Goal: Find specific page/section: Find specific page/section

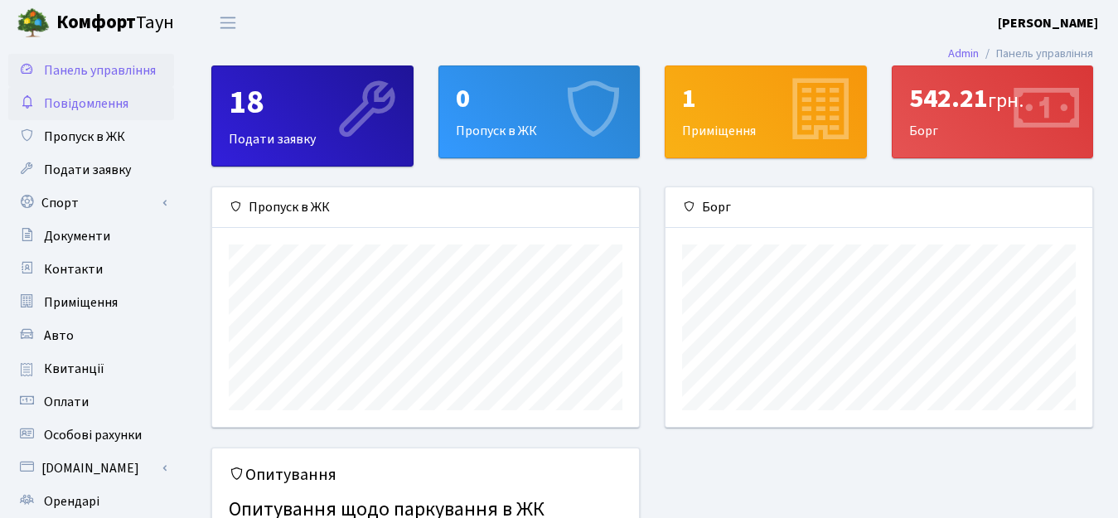
scroll to position [239, 427]
click at [72, 368] on span "Квитанції" at bounding box center [74, 369] width 60 height 18
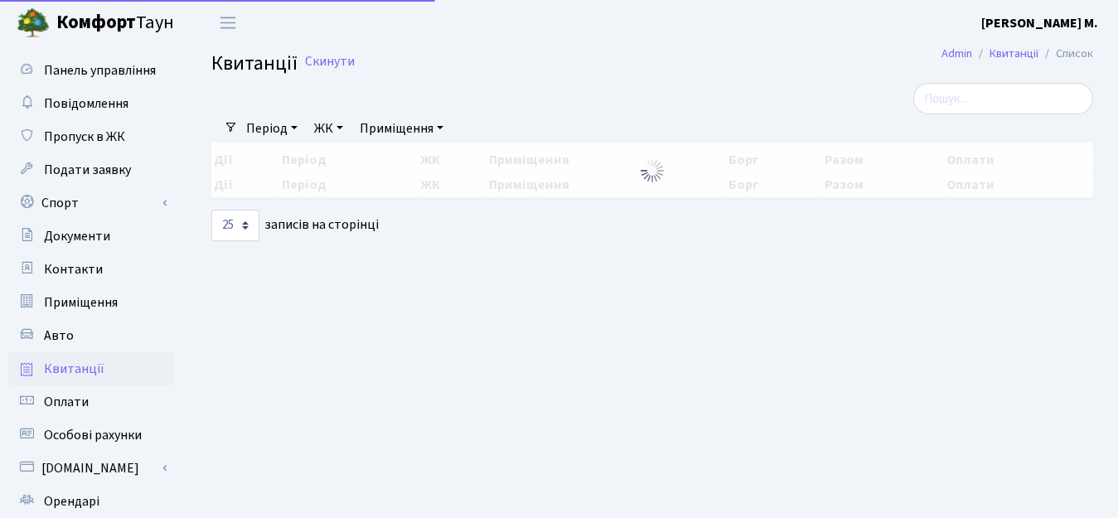
select select "25"
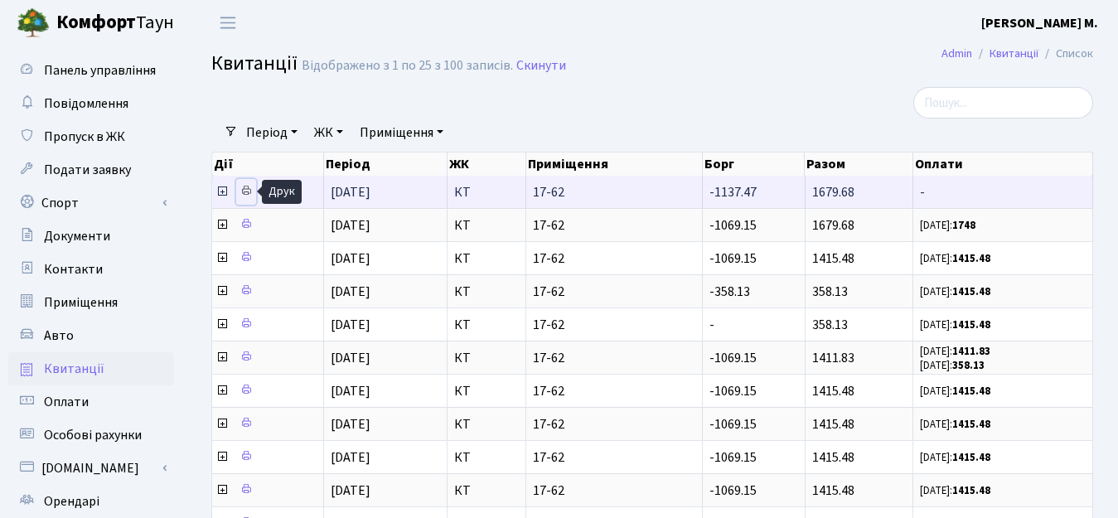
click at [246, 191] on icon at bounding box center [246, 191] width 12 height 12
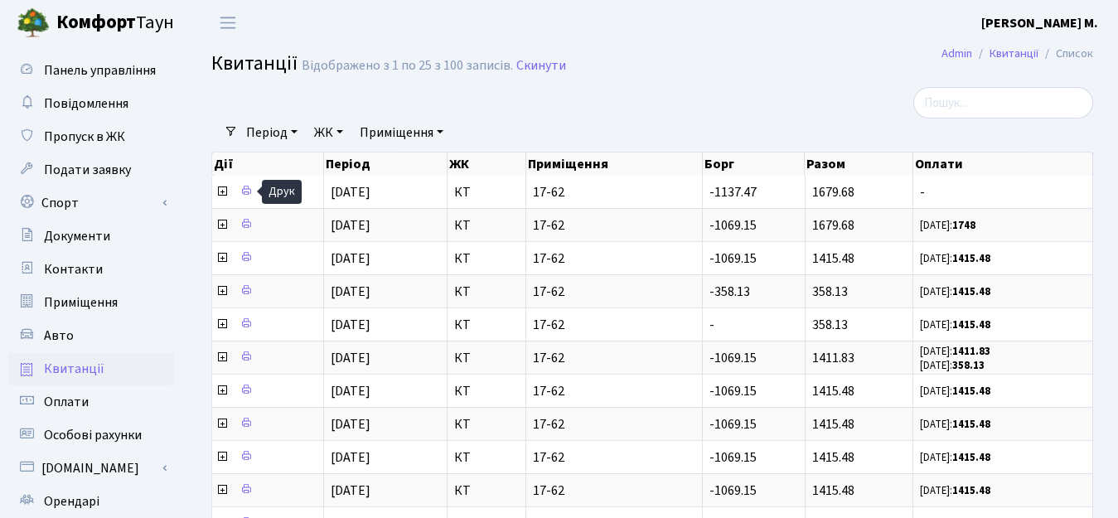
click at [1075, 17] on b "[PERSON_NAME] М." at bounding box center [1039, 23] width 117 height 18
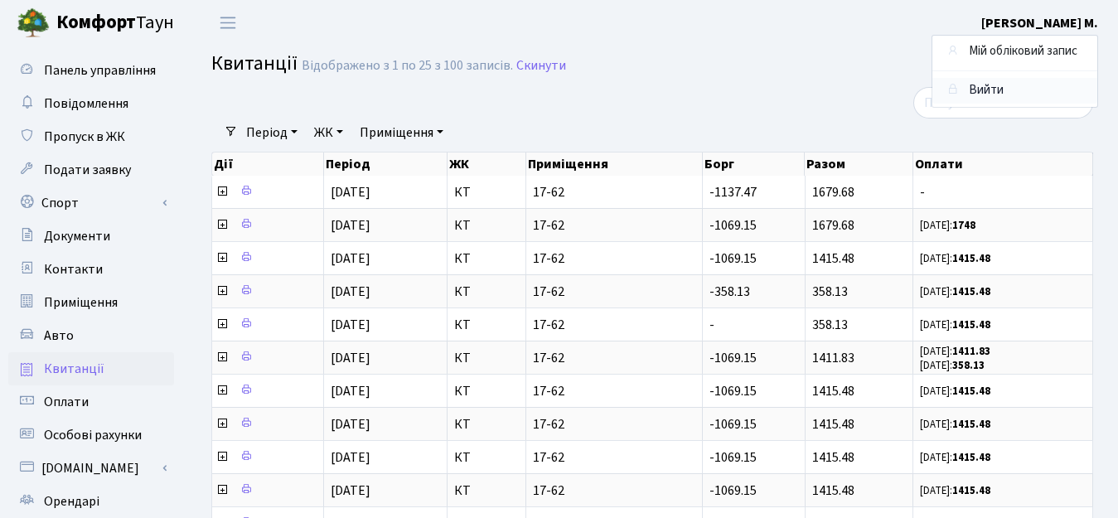
click at [1025, 90] on link "Вийти" at bounding box center [1014, 91] width 165 height 26
